Goal: Transaction & Acquisition: Purchase product/service

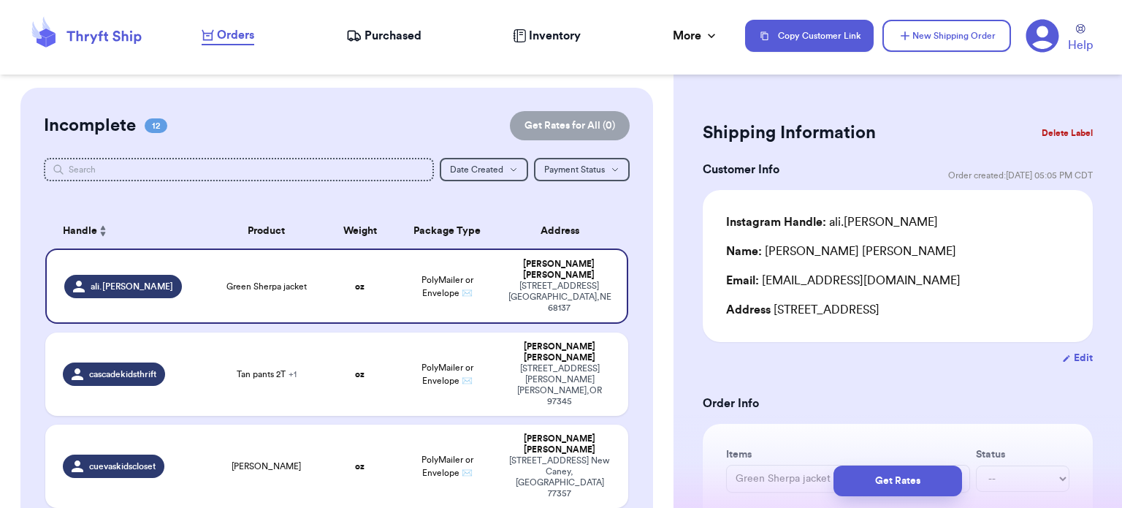
scroll to position [795, 0]
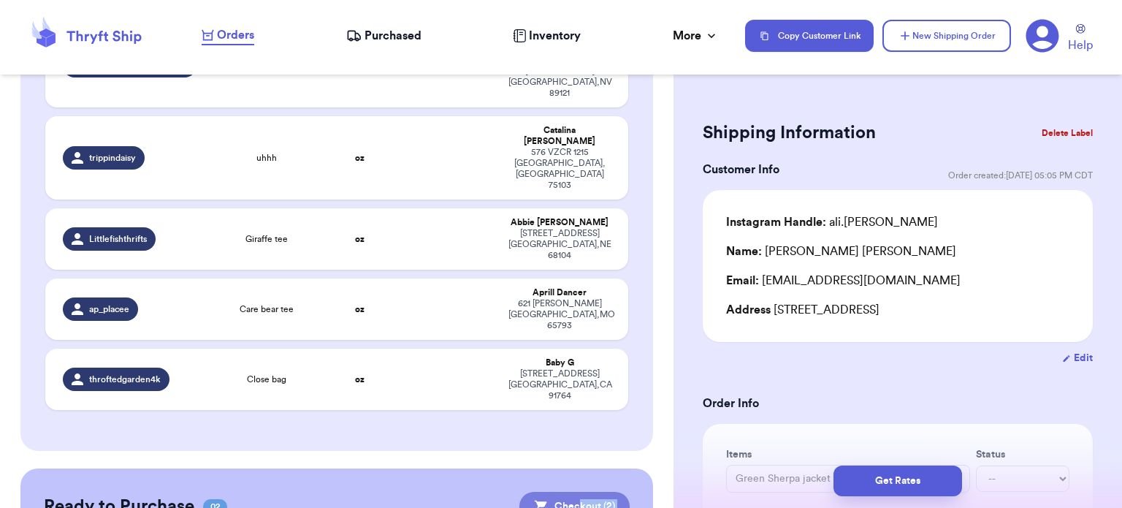
drag, startPoint x: 0, startPoint y: 0, endPoint x: 567, endPoint y: 269, distance: 628.2
click at [550, 492] on button "Checkout ( 2 )" at bounding box center [574, 506] width 110 height 29
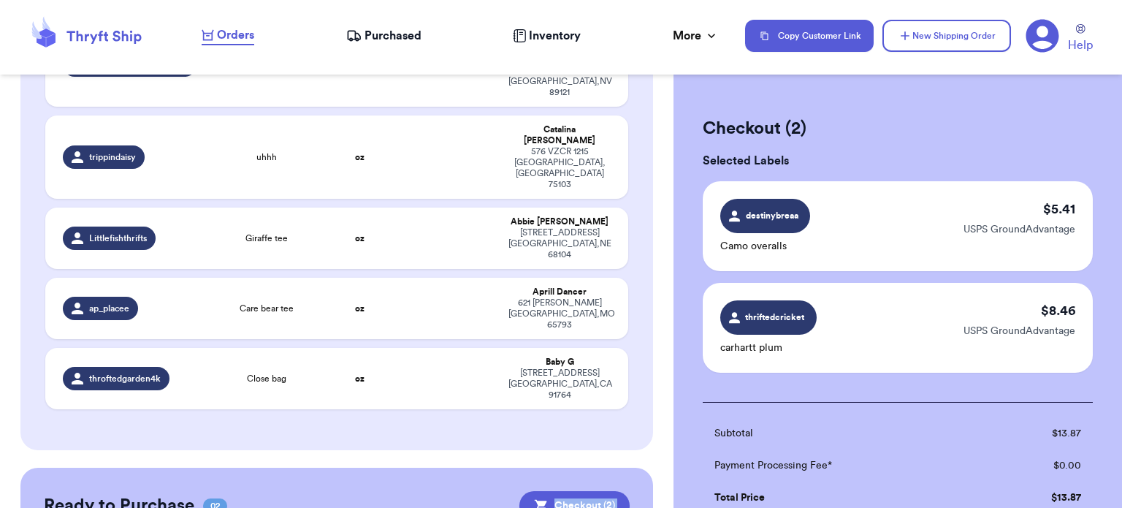
scroll to position [251, 0]
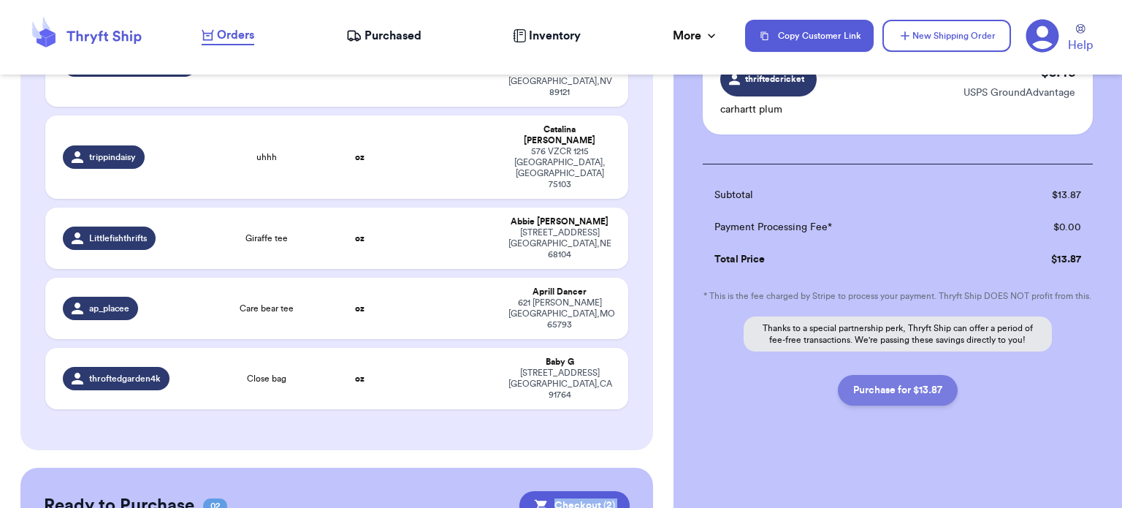
click at [907, 392] on button "Purchase for $13.87" at bounding box center [898, 390] width 120 height 31
checkbox input "false"
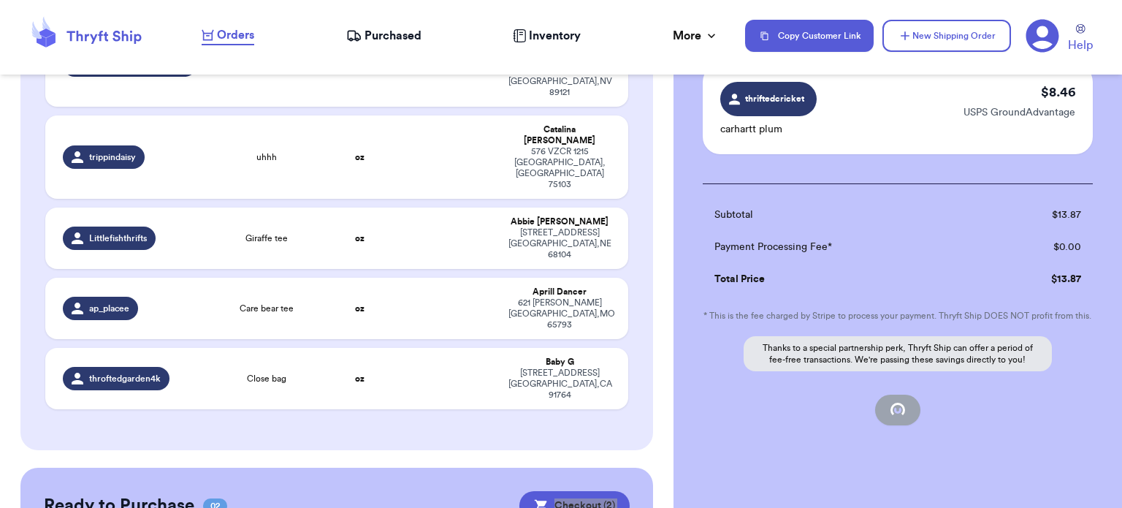
checkbox input "true"
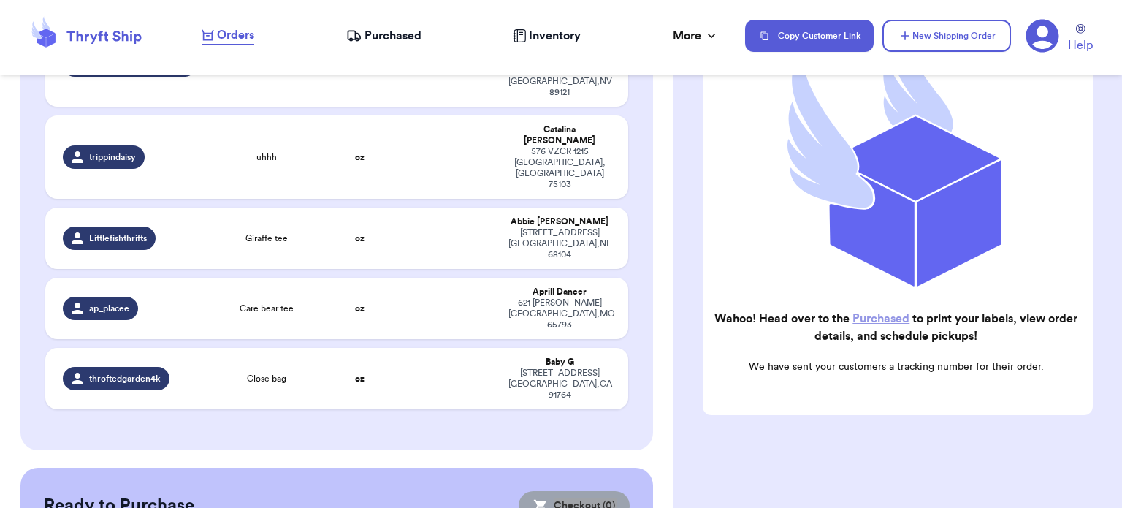
scroll to position [737, 0]
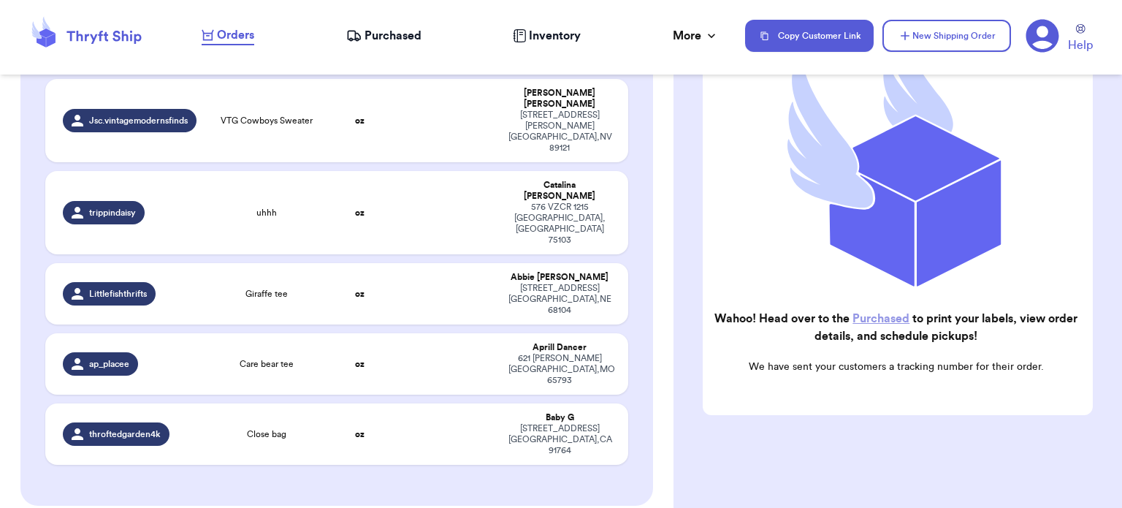
click at [883, 313] on link "Purchased" at bounding box center [880, 319] width 57 height 12
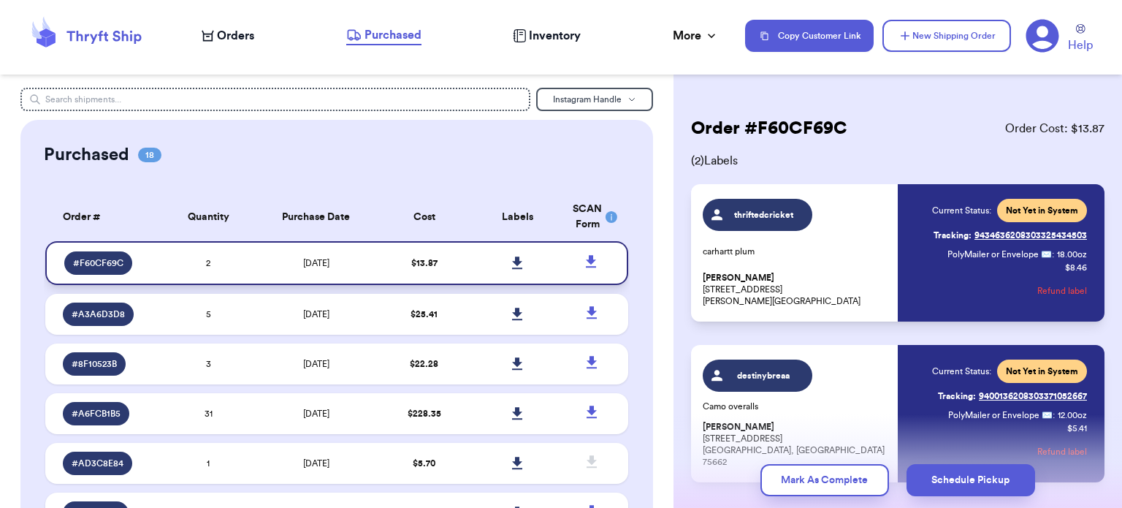
click at [512, 261] on icon at bounding box center [517, 262] width 10 height 12
